Goal: Find specific page/section: Find specific page/section

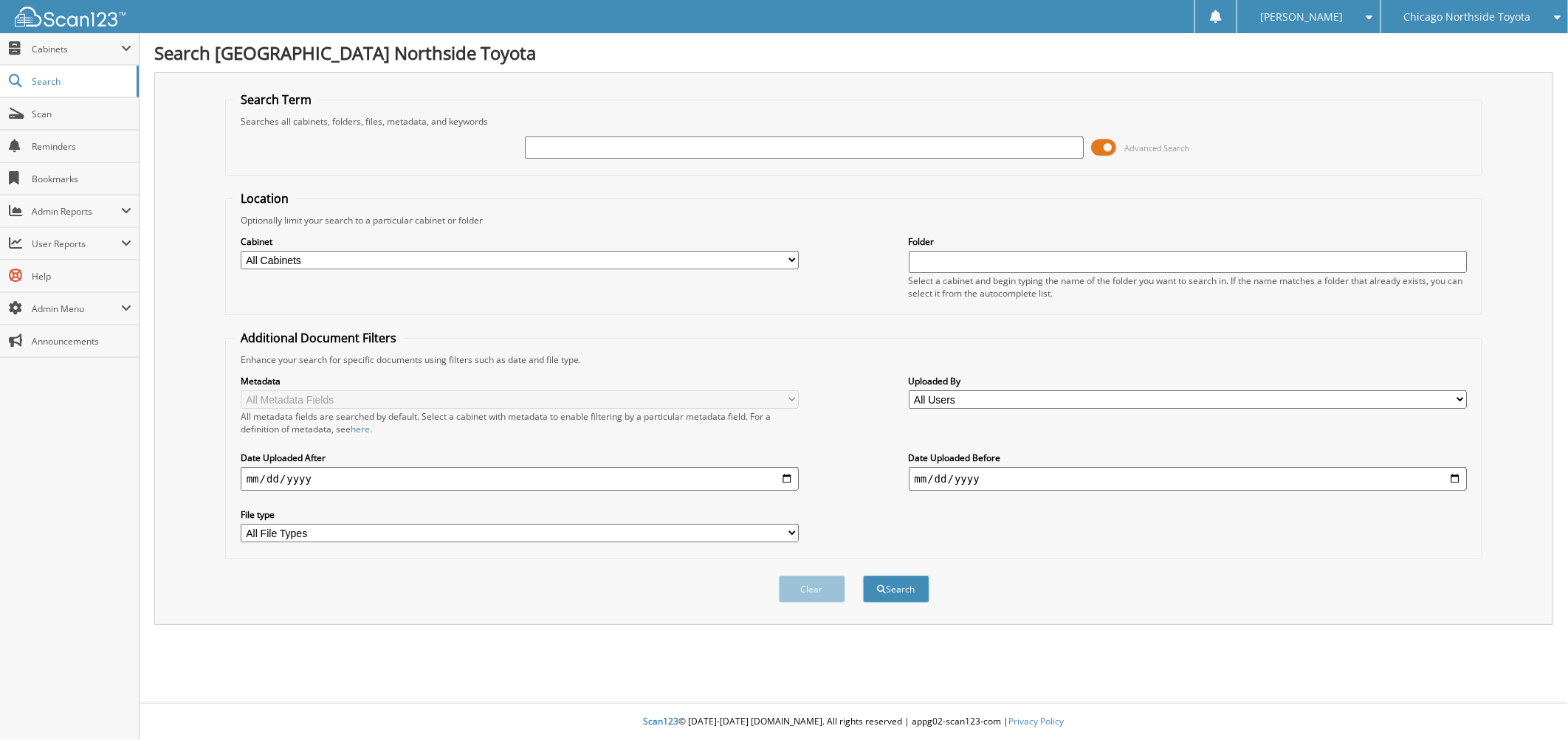
click at [709, 150] on input "text" at bounding box center [804, 147] width 559 height 22
type input "CD30706"
click at [863, 575] on button "Search" at bounding box center [895, 588] width 66 height 27
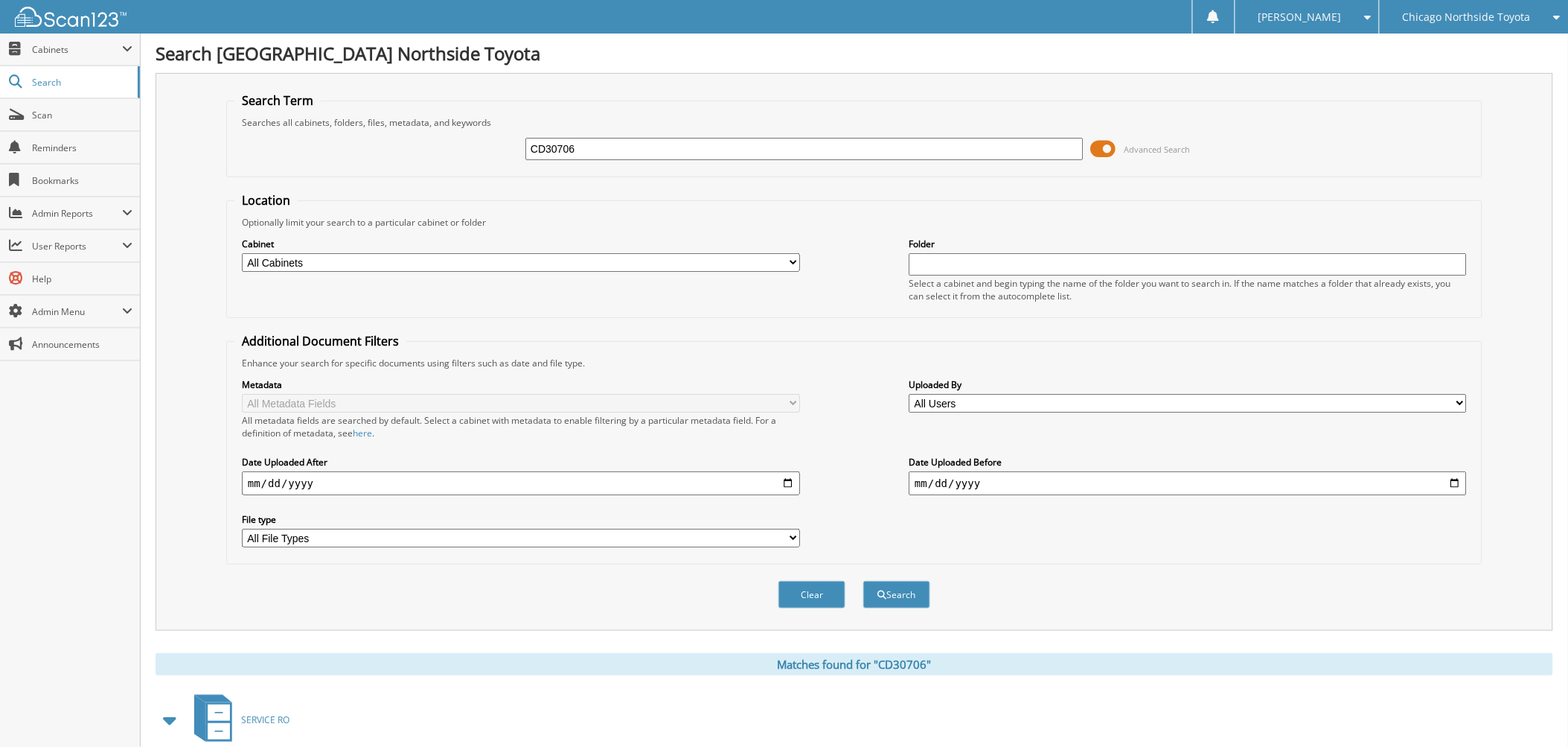
click at [603, 142] on input "CD30706" at bounding box center [804, 148] width 558 height 22
type input "[US_VEHICLE_IDENTIFICATION_NUMBER]"
click at [863, 581] on button "Search" at bounding box center [896, 594] width 67 height 27
click at [1512, 27] on div "Chicago Northside Toyota" at bounding box center [1474, 16] width 174 height 34
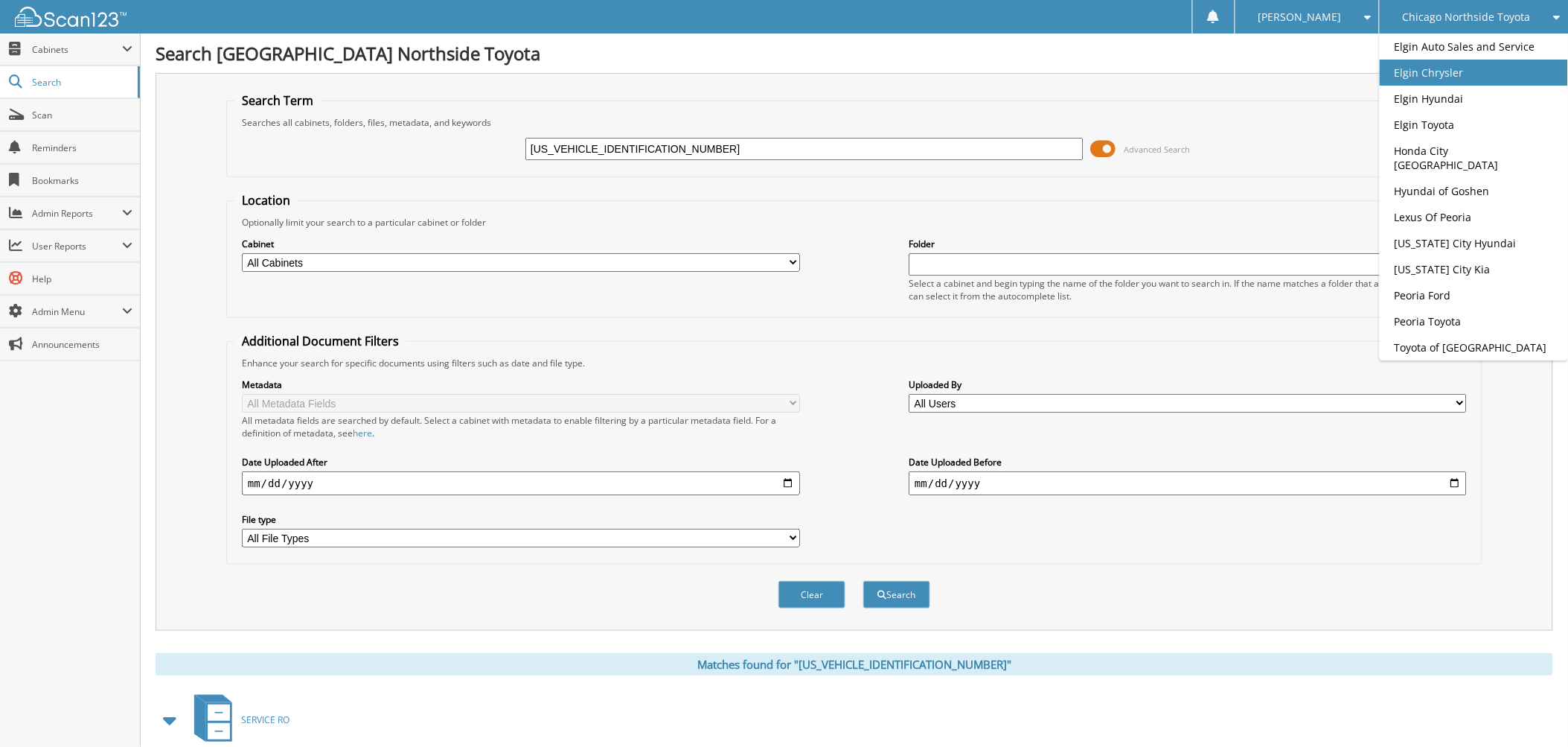
click at [1478, 69] on link "Elgin Chrysler" at bounding box center [1474, 72] width 188 height 26
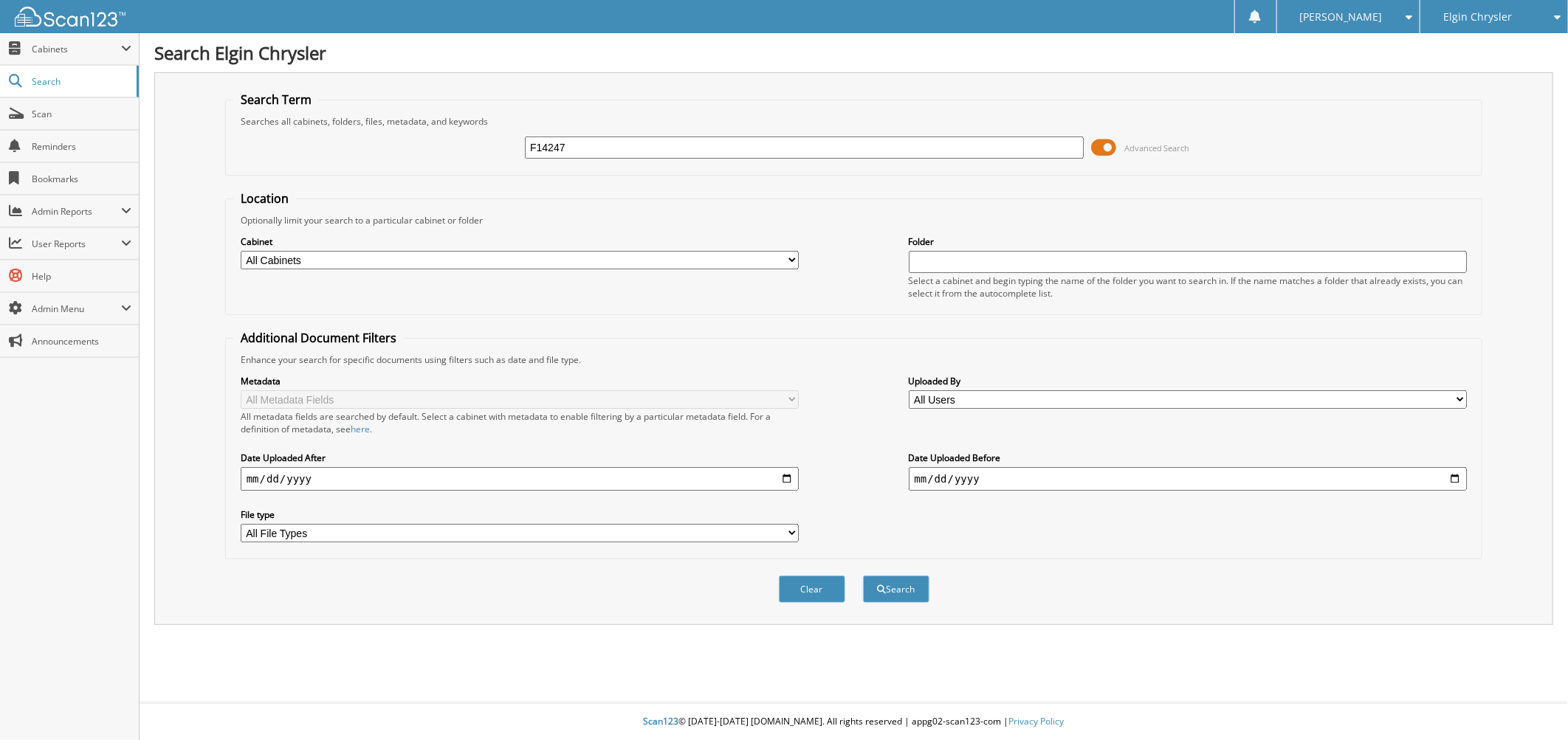
type input "F14247"
click at [863, 575] on button "Search" at bounding box center [895, 588] width 66 height 27
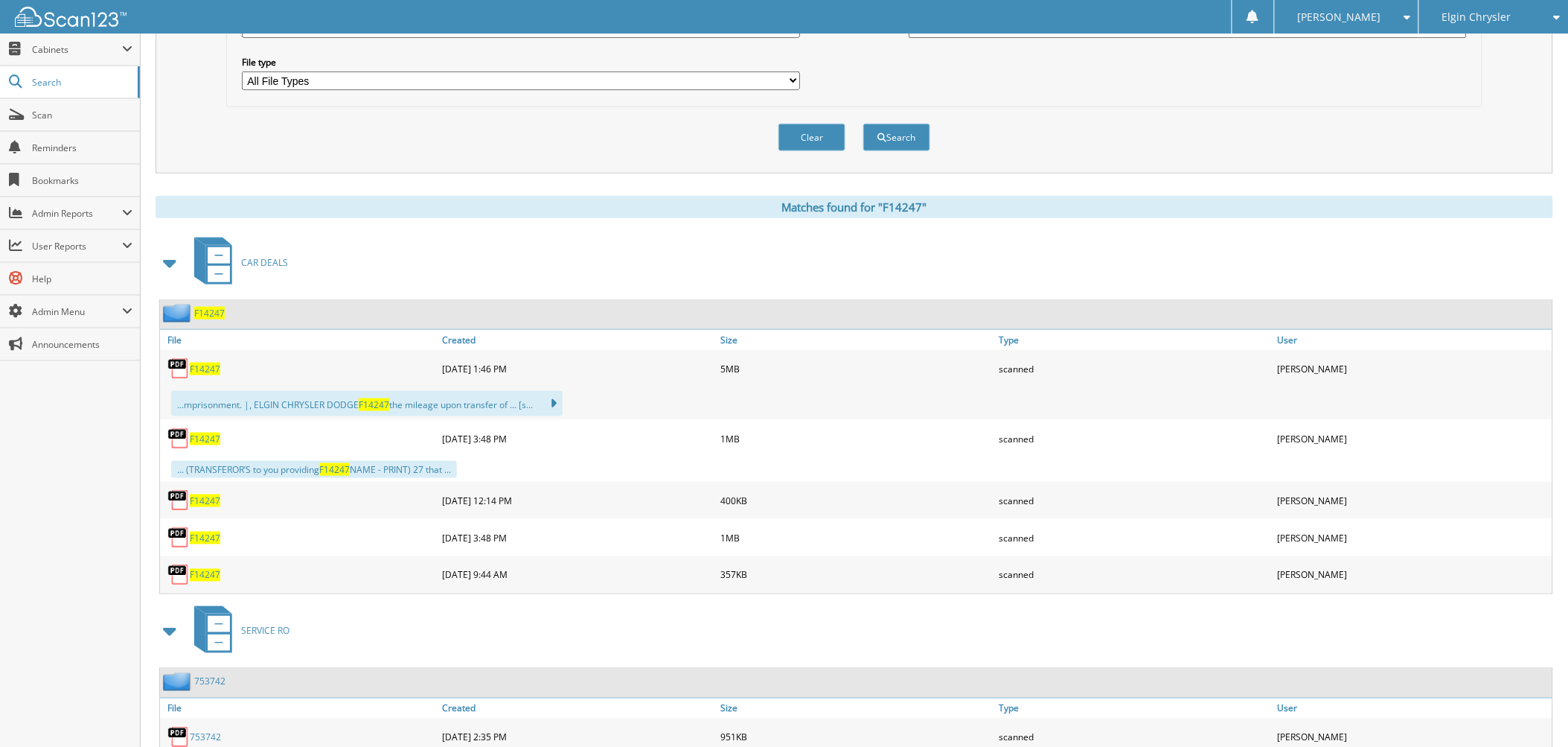
scroll to position [363, 0]
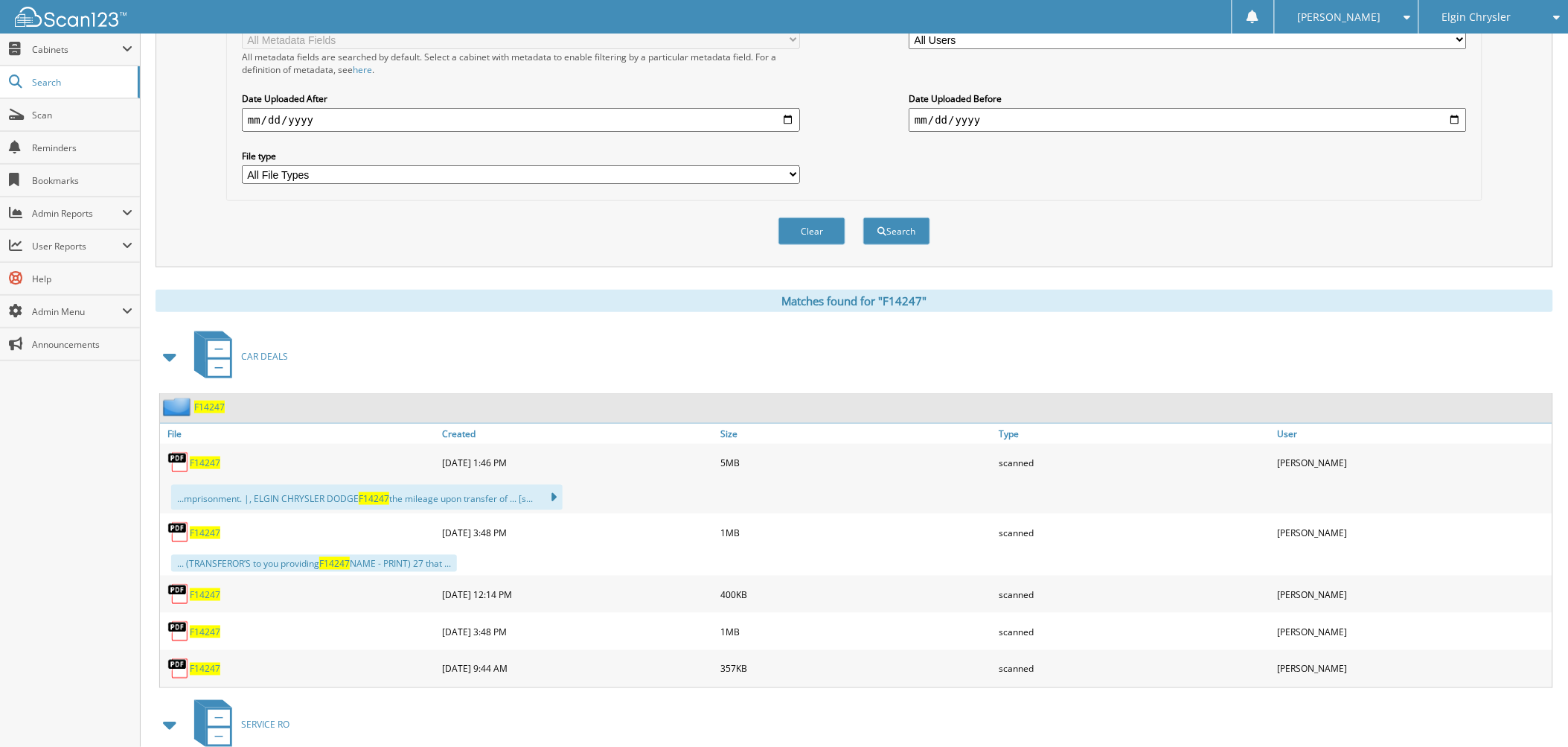
click at [196, 456] on span "F14247" at bounding box center [205, 462] width 30 height 12
click at [268, 350] on span "CAR DEALS" at bounding box center [264, 356] width 47 height 12
